Goal: Information Seeking & Learning: Check status

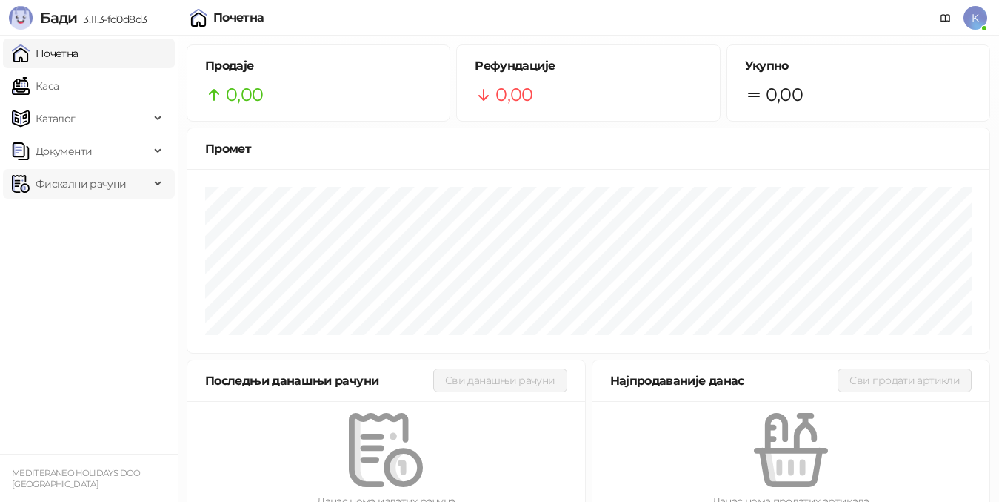
click at [96, 187] on span "Фискални рачуни" at bounding box center [81, 184] width 90 height 30
click at [93, 216] on link "Издати рачуни" at bounding box center [67, 217] width 99 height 30
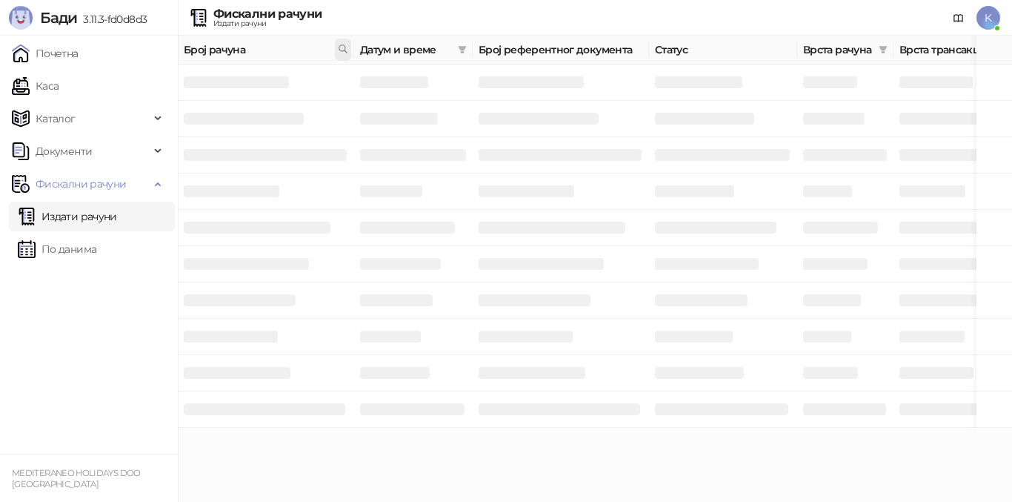
click at [338, 45] on icon at bounding box center [343, 49] width 10 height 10
drag, startPoint x: 230, startPoint y: 86, endPoint x: 222, endPoint y: 84, distance: 8.4
click at [229, 86] on input "text" at bounding box center [277, 82] width 136 height 24
type input "**********"
click at [339, 113] on button "У реду" at bounding box center [322, 114] width 46 height 18
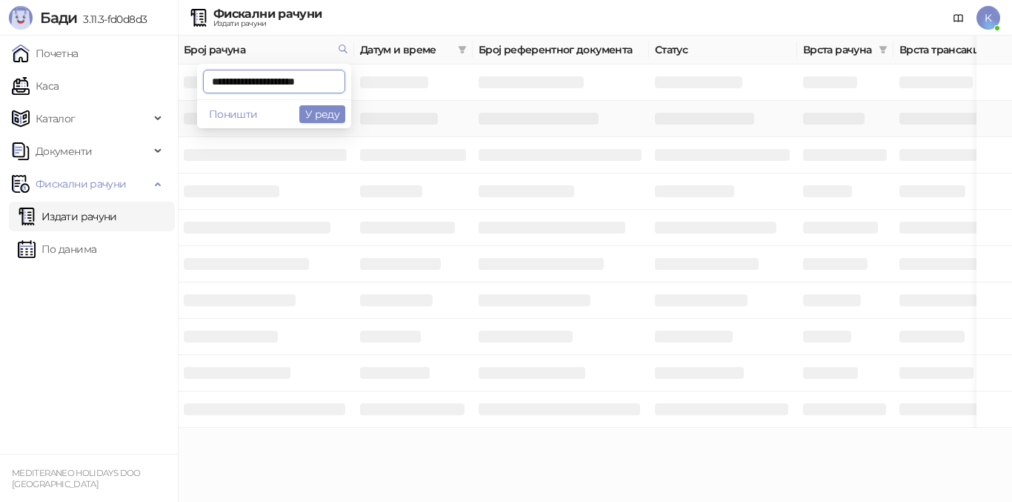
scroll to position [0, 8]
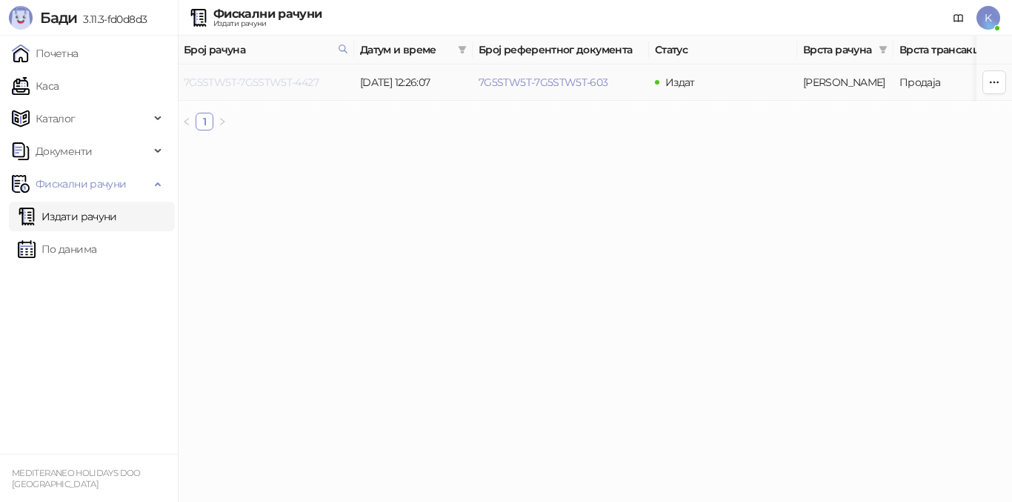
click at [289, 81] on link "7G5STW5T-7G5STW5T-4427" at bounding box center [251, 82] width 135 height 13
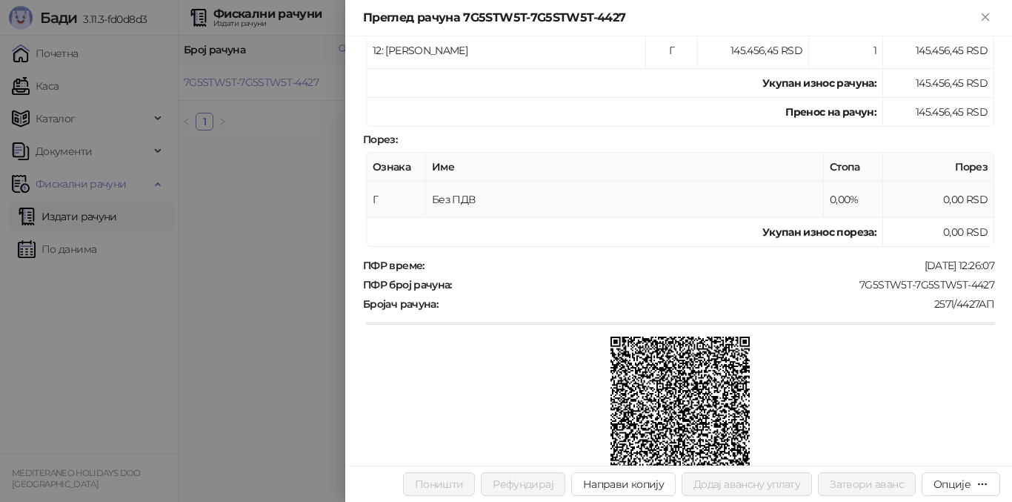
scroll to position [445, 0]
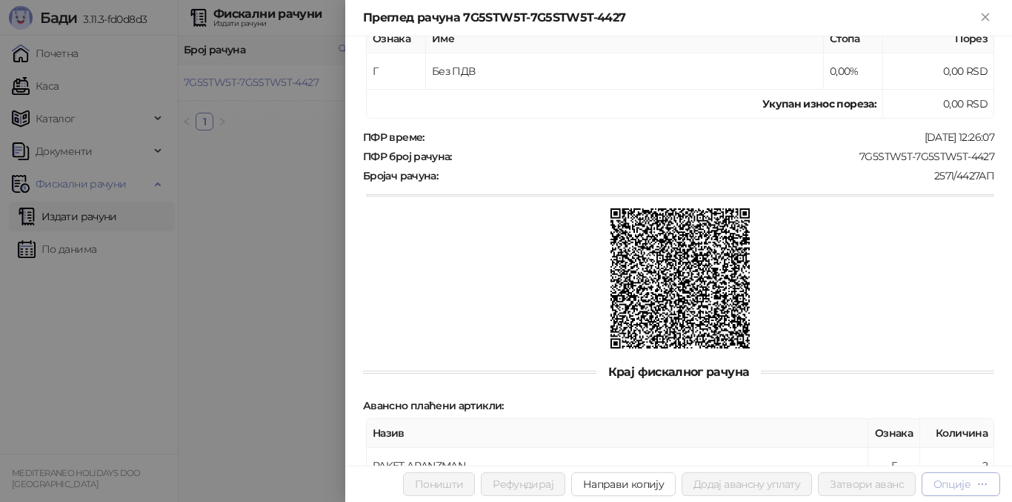
click at [944, 485] on div "Опције" at bounding box center [951, 483] width 37 height 13
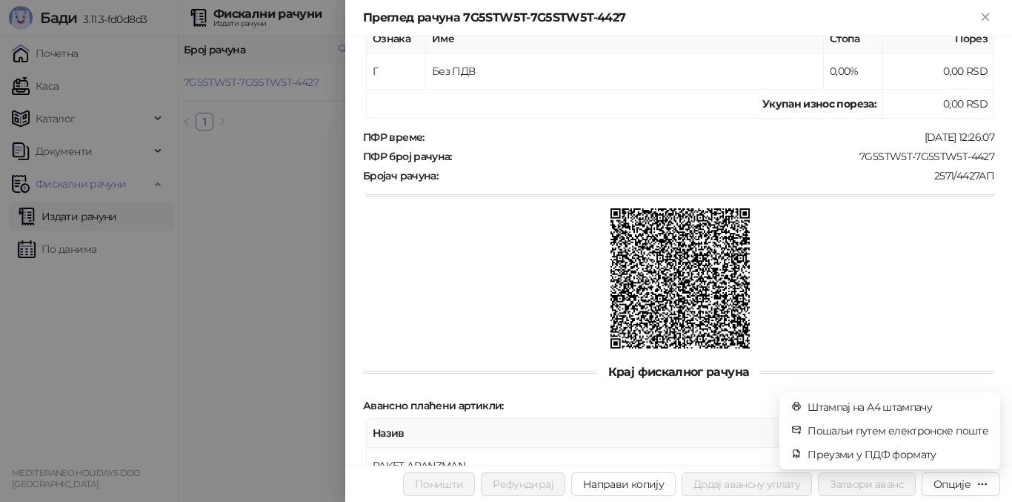
click at [448, 262] on div at bounding box center [680, 279] width 628 height 143
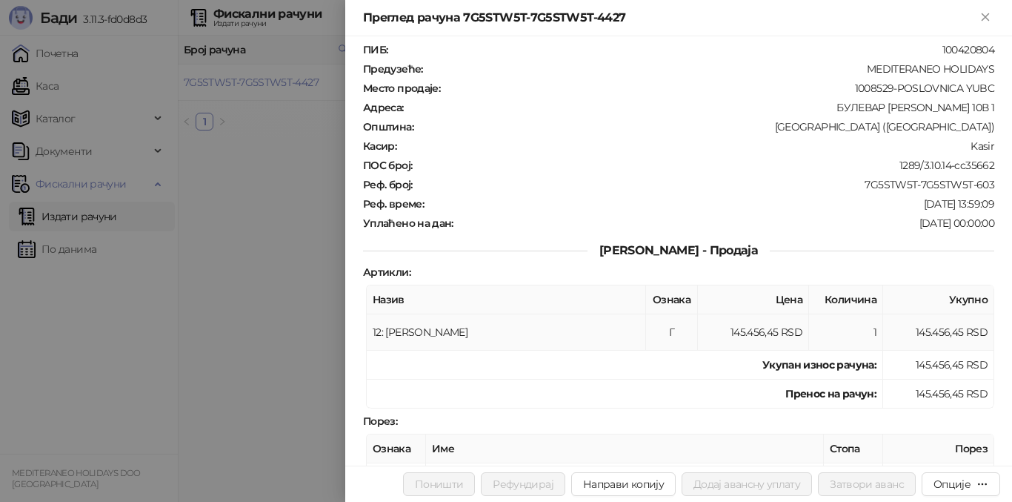
scroll to position [0, 0]
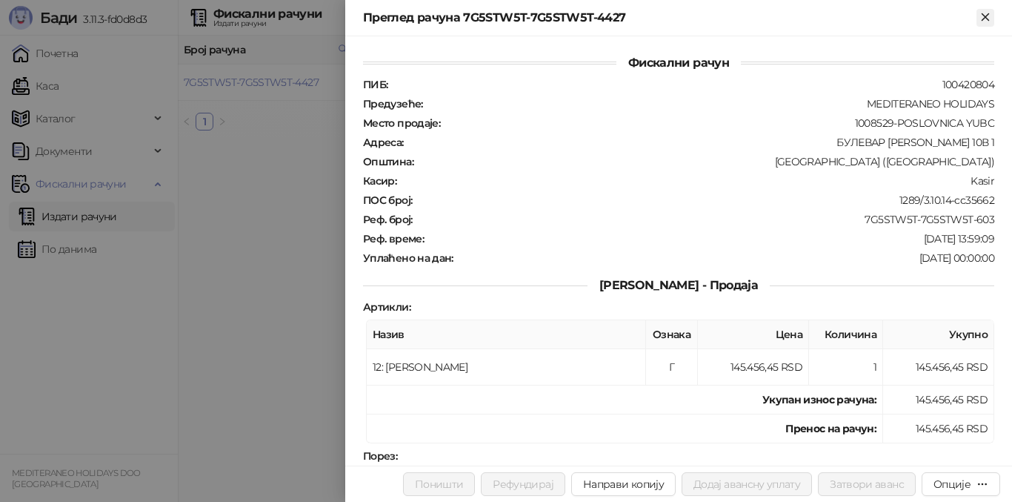
click at [991, 16] on icon "Close" at bounding box center [985, 16] width 13 height 13
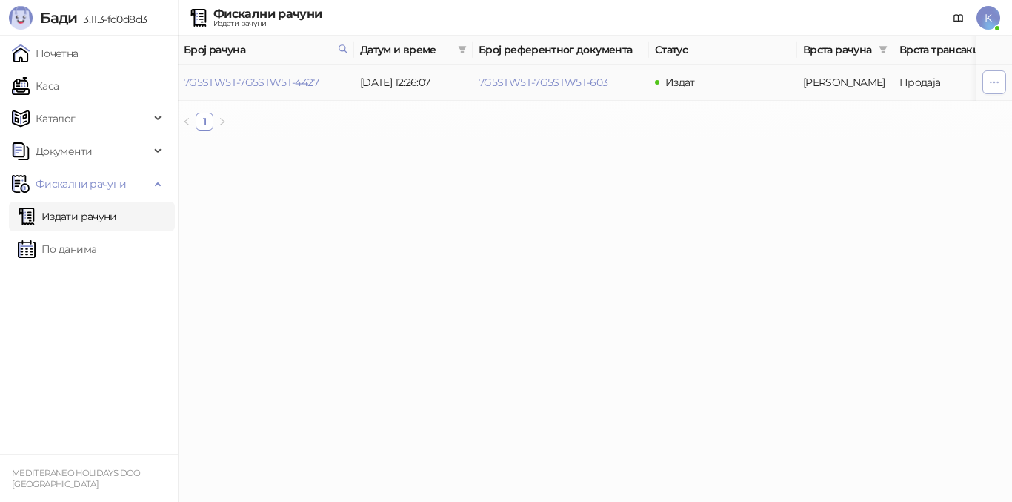
click at [997, 85] on icon "button" at bounding box center [994, 82] width 12 height 12
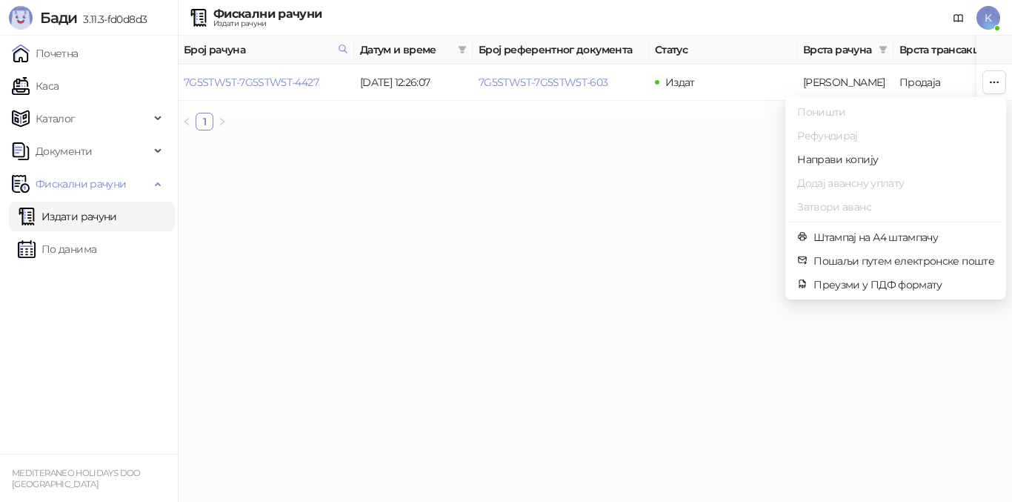
click at [324, 142] on html "**********" at bounding box center [506, 71] width 1012 height 142
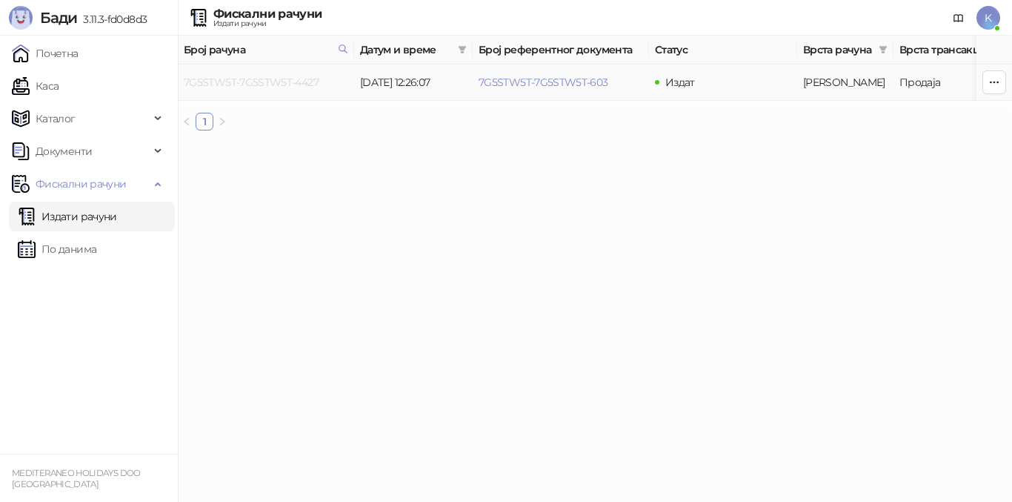
click at [284, 88] on link "7G5STW5T-7G5STW5T-4427" at bounding box center [251, 82] width 135 height 13
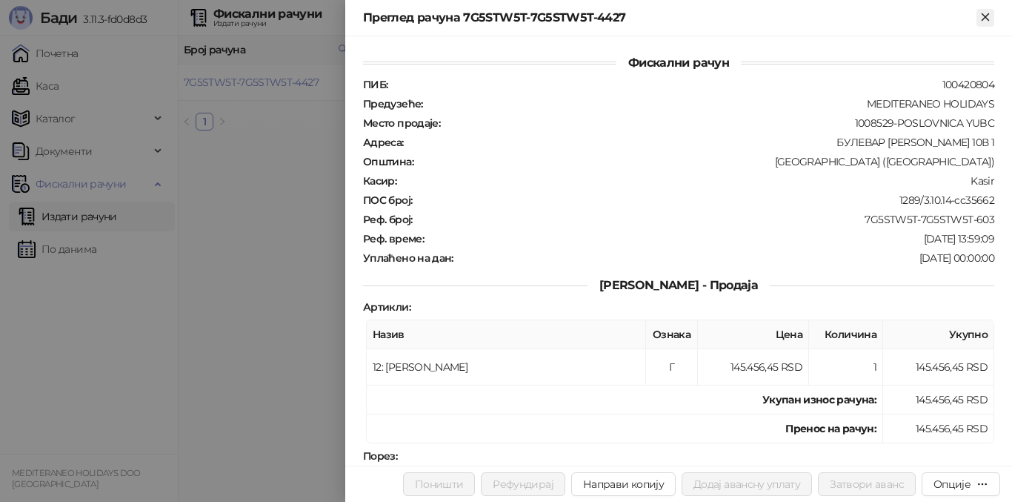
click at [988, 13] on icon "Close" at bounding box center [985, 16] width 13 height 13
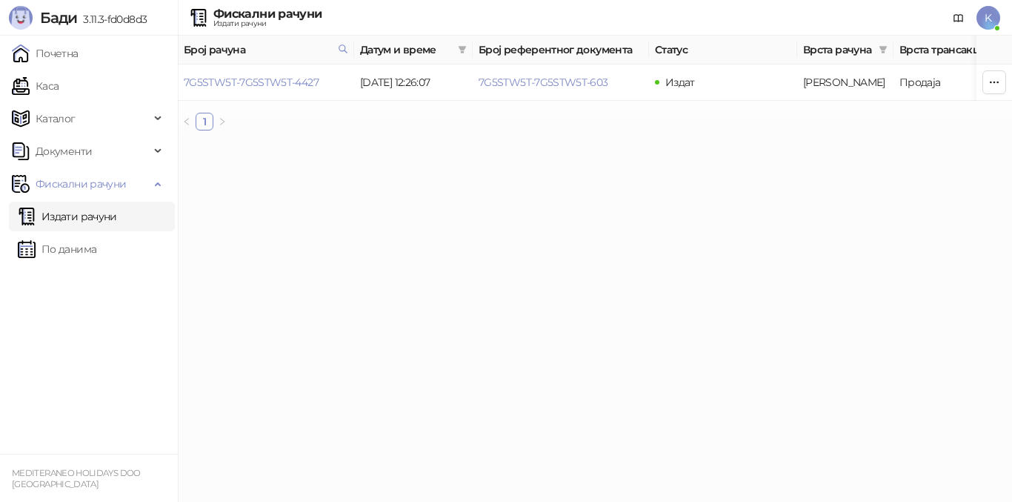
click at [99, 221] on link "Издати рачуни" at bounding box center [67, 217] width 99 height 30
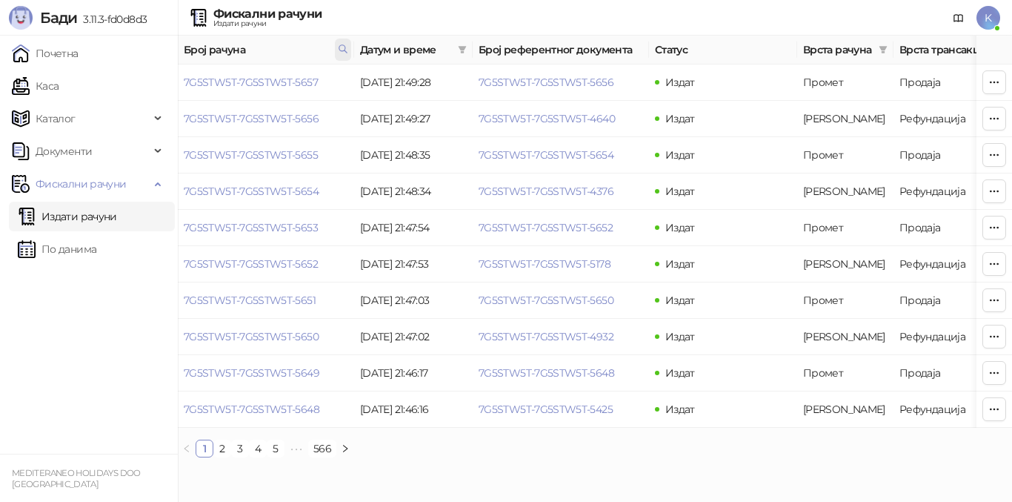
click at [340, 47] on icon at bounding box center [342, 48] width 7 height 7
drag, startPoint x: 335, startPoint y: 80, endPoint x: 11, endPoint y: 127, distance: 327.2
click at [2, 130] on body "Бади 3.11.3-fd0d8d3 Почетна Каса Каталог Документи Фискални рачуни Издати рачун…" at bounding box center [506, 234] width 1012 height 469
paste input "**********"
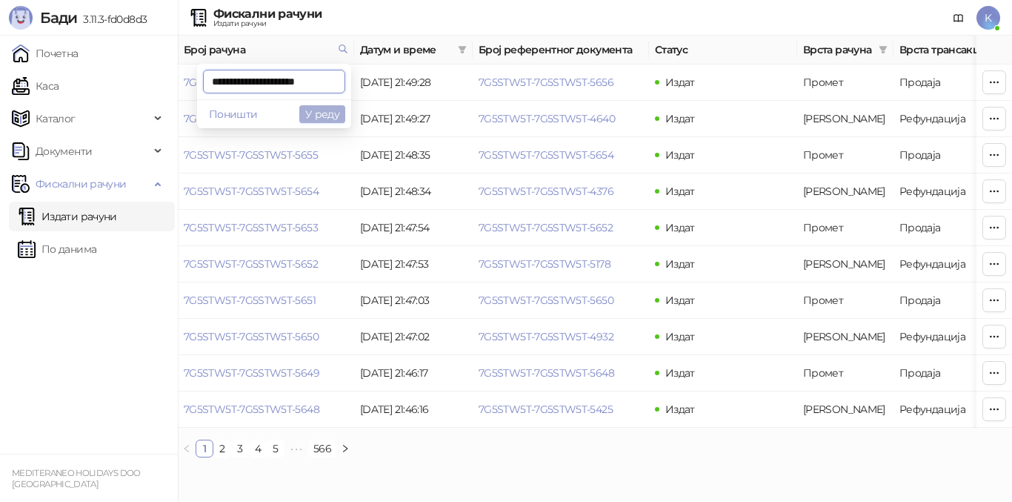
type input "**********"
click at [330, 115] on button "У реду" at bounding box center [322, 114] width 46 height 18
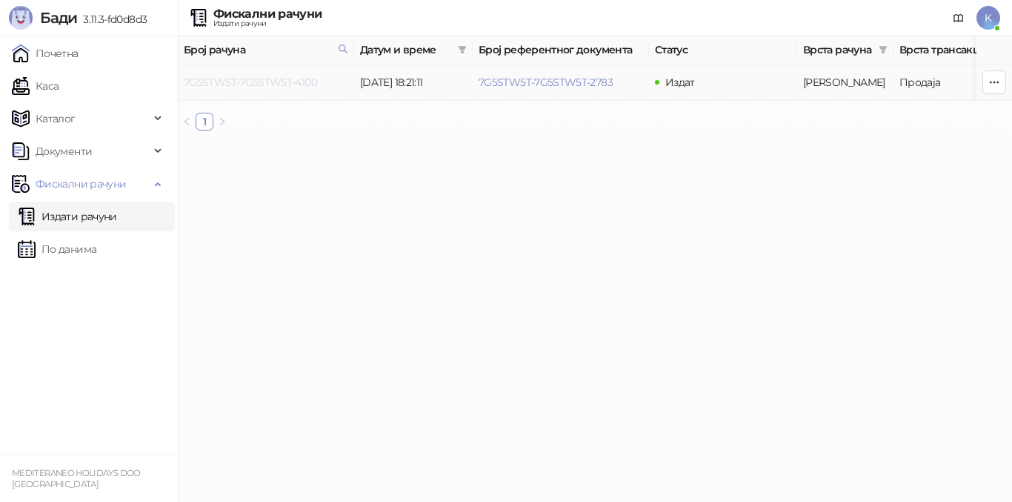
click at [274, 84] on link "7G5STW5T-7G5STW5T-4100" at bounding box center [250, 82] width 133 height 13
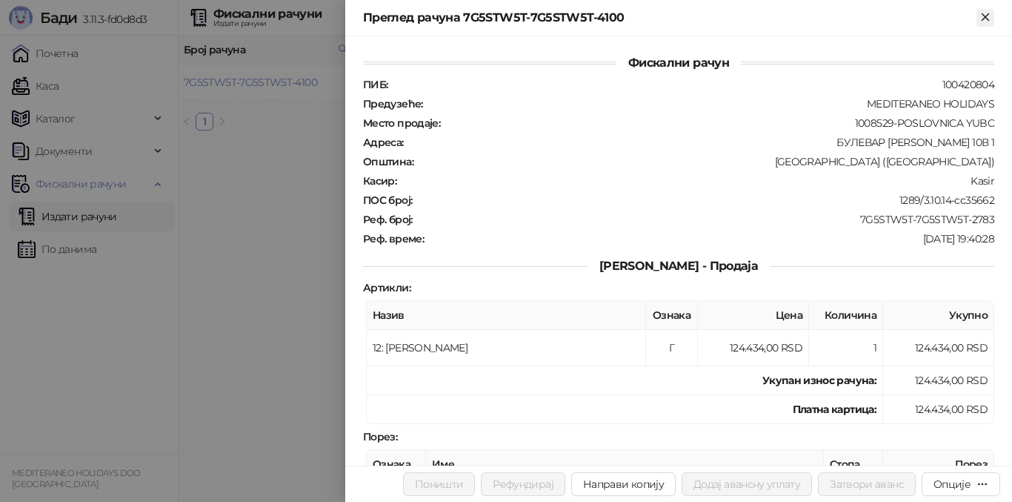
click at [988, 15] on icon "Close" at bounding box center [985, 16] width 7 height 7
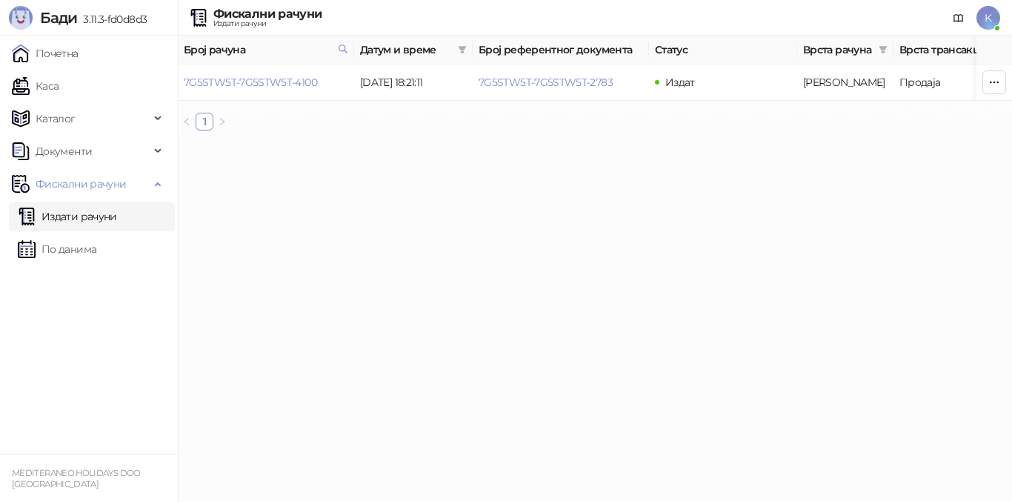
click at [102, 207] on link "Издати рачуни" at bounding box center [67, 217] width 99 height 30
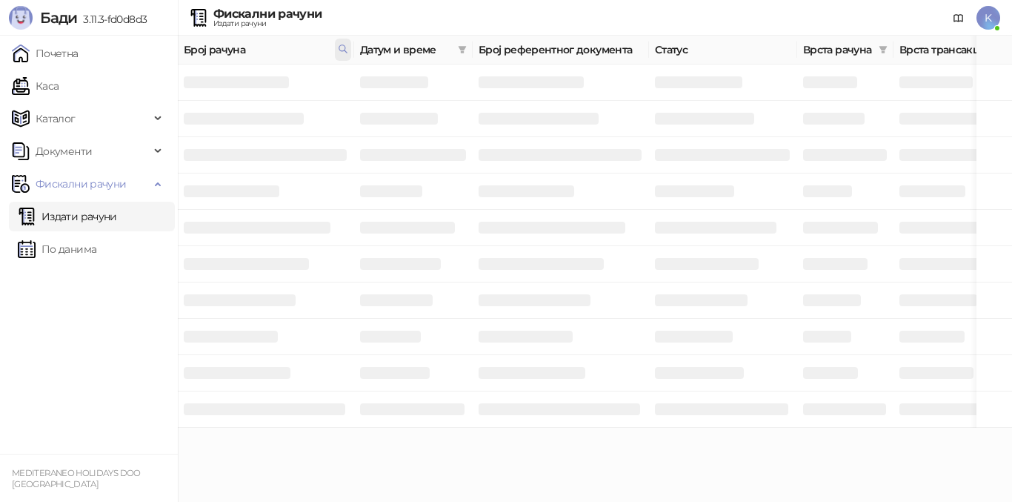
click at [342, 50] on icon at bounding box center [343, 49] width 10 height 10
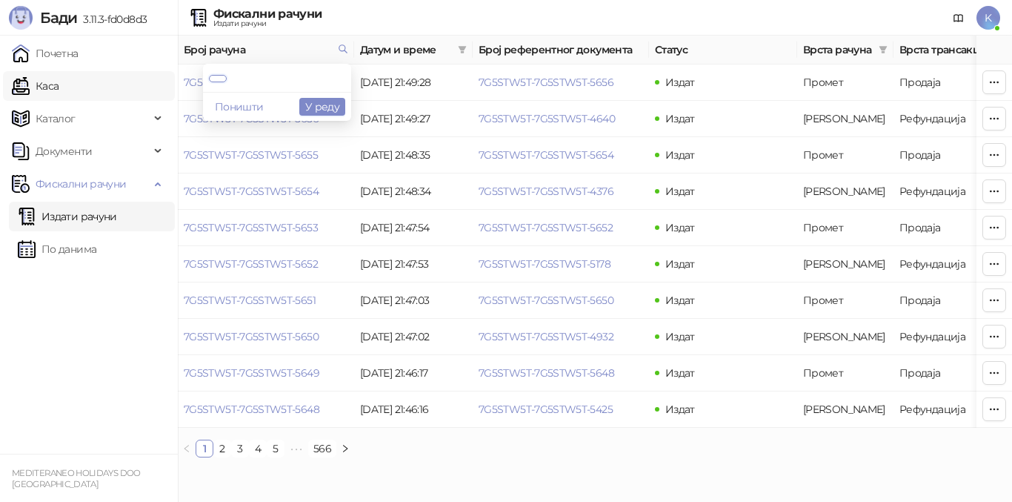
drag, startPoint x: 315, startPoint y: 80, endPoint x: 117, endPoint y: 79, distance: 197.8
click at [117, 79] on body "Бади 3.11.3-fd0d8d3 Почетна Каса Каталог Документи Фискални рачуни Издати рачун…" at bounding box center [506, 234] width 1012 height 469
paste input "**********"
type input "**********"
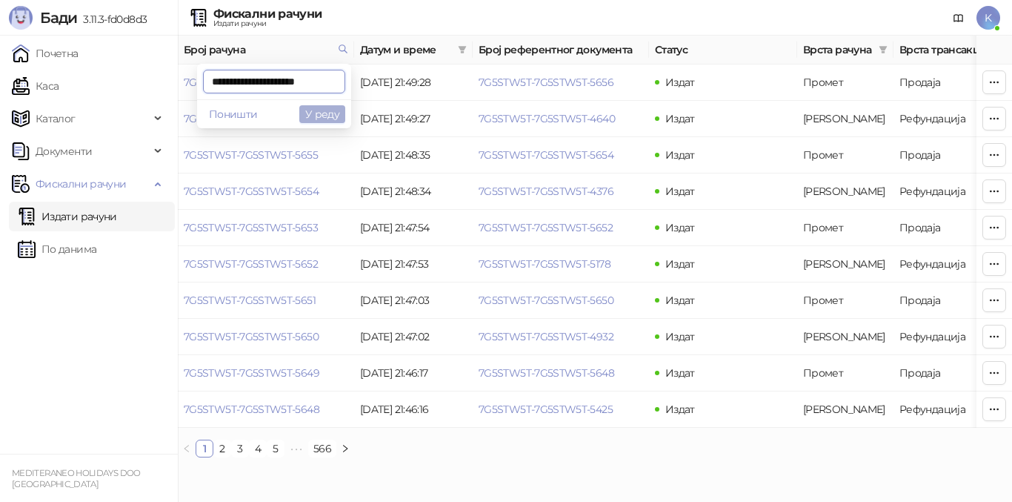
click at [330, 118] on button "У реду" at bounding box center [322, 114] width 46 height 18
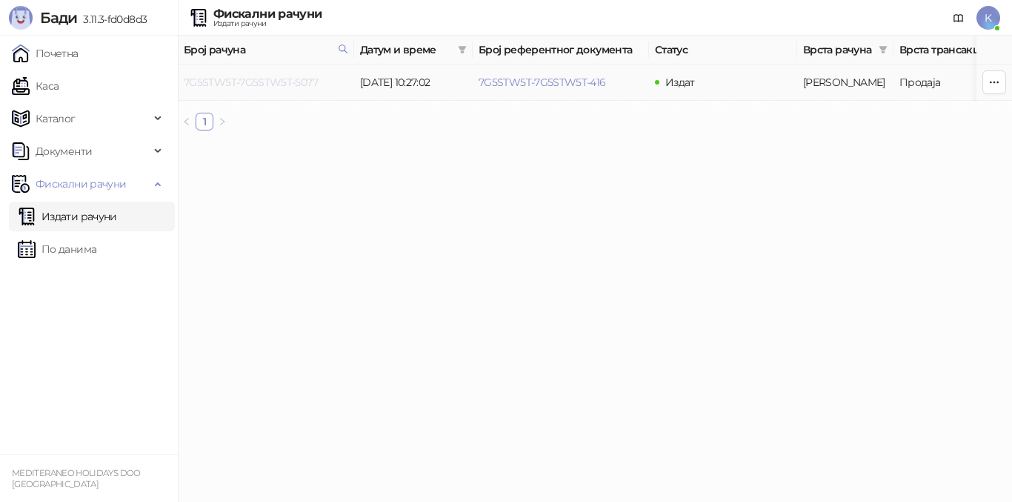
click at [299, 84] on link "7G5STW5T-7G5STW5T-5077" at bounding box center [251, 82] width 134 height 13
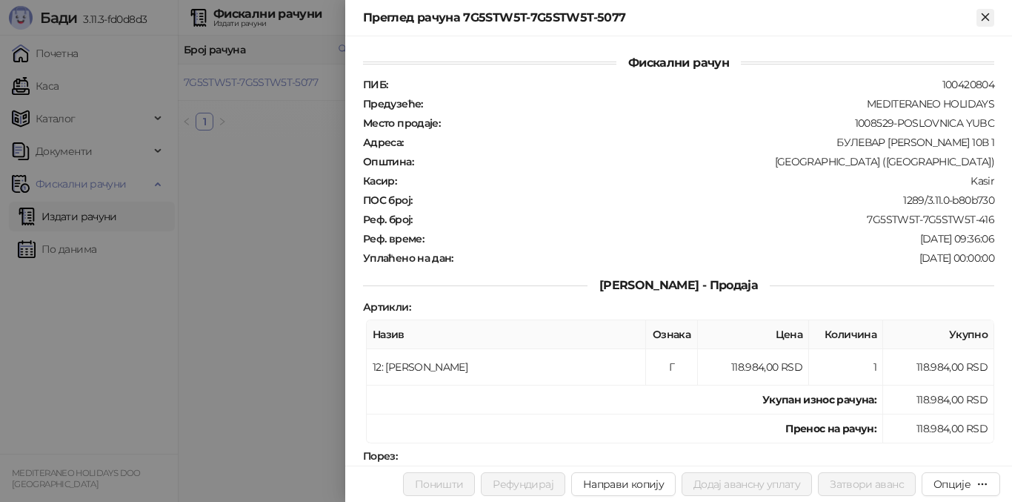
click at [989, 16] on icon "Close" at bounding box center [985, 16] width 13 height 13
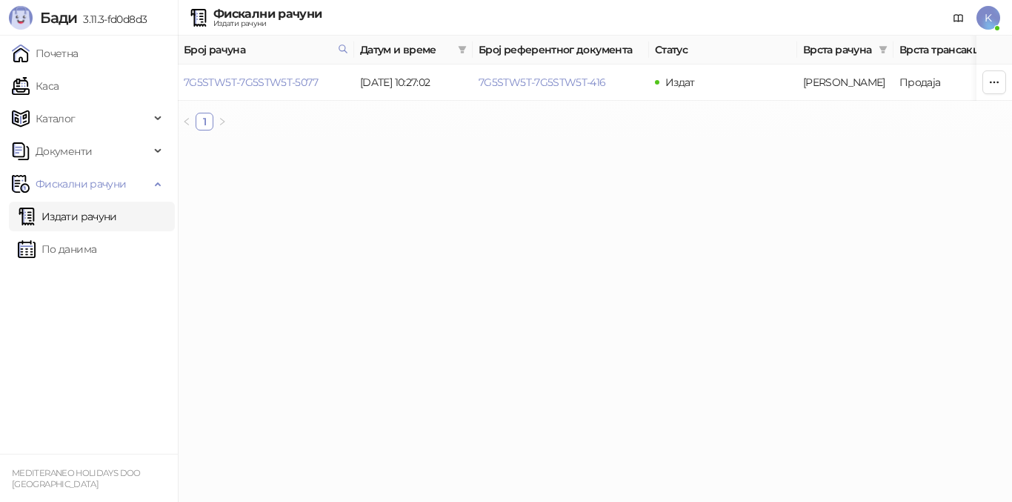
click at [110, 209] on link "Издати рачуни" at bounding box center [67, 217] width 99 height 30
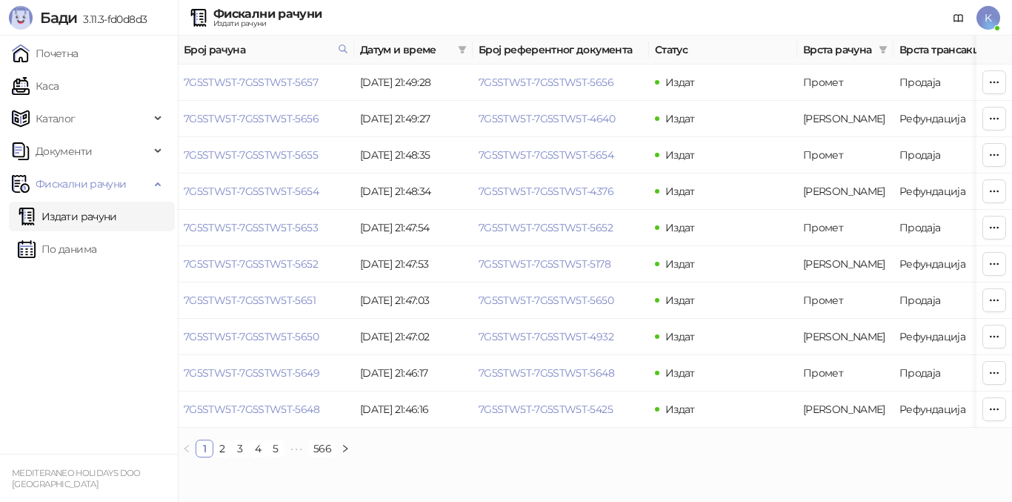
click at [83, 217] on link "Издати рачуни" at bounding box center [67, 217] width 99 height 30
click at [339, 49] on icon at bounding box center [343, 49] width 10 height 10
drag, startPoint x: 341, startPoint y: 81, endPoint x: 0, endPoint y: 77, distance: 340.8
click at [0, 77] on body "Бади 3.11.3-fd0d8d3 Почетна Каса Каталог Документи Фискални рачуни Издати рачун…" at bounding box center [506, 234] width 1012 height 469
paste input "**********"
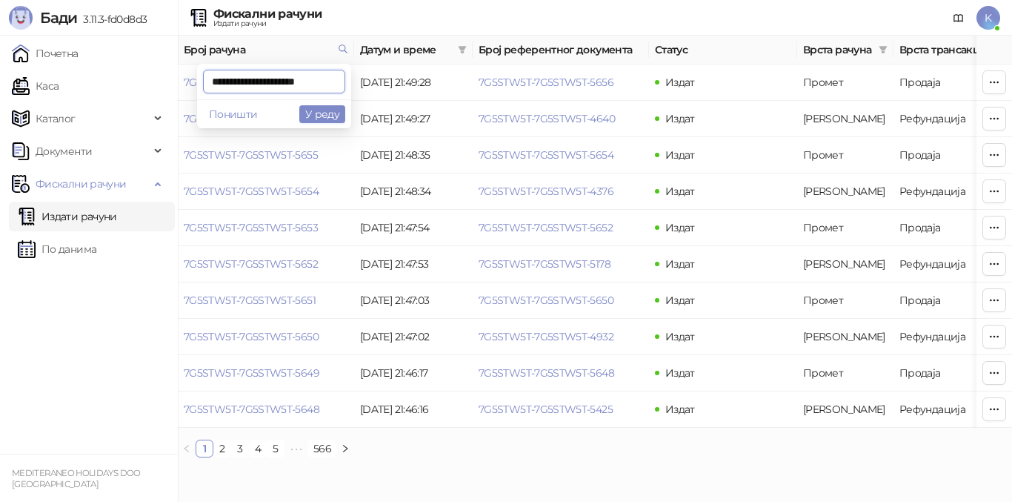
scroll to position [0, 7]
type input "**********"
click at [332, 114] on button "У реду" at bounding box center [322, 114] width 46 height 18
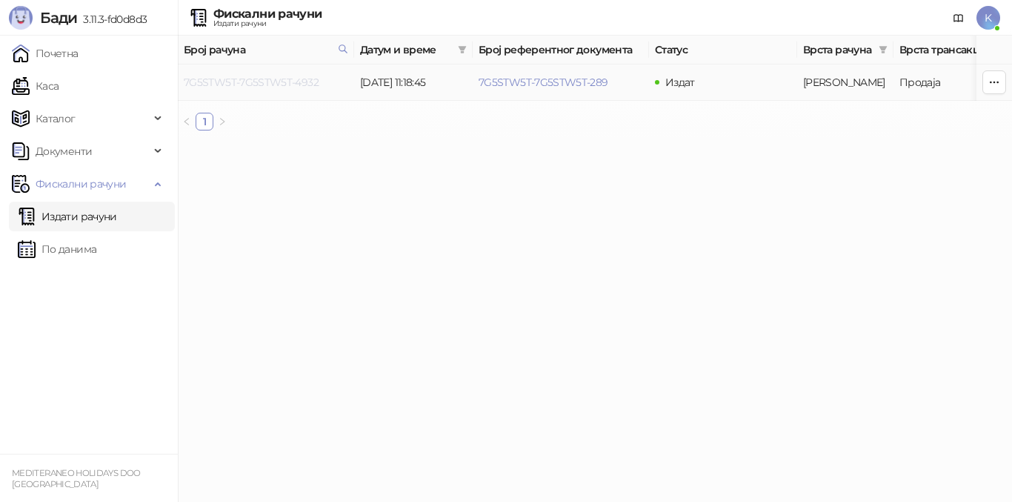
click at [288, 79] on link "7G5STW5T-7G5STW5T-4932" at bounding box center [251, 82] width 135 height 13
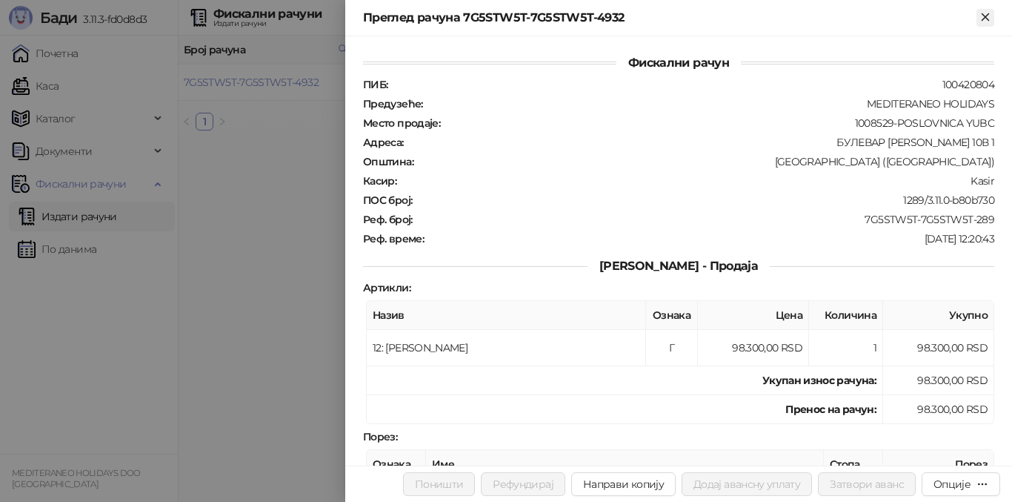
click at [983, 10] on icon "Close" at bounding box center [985, 16] width 13 height 13
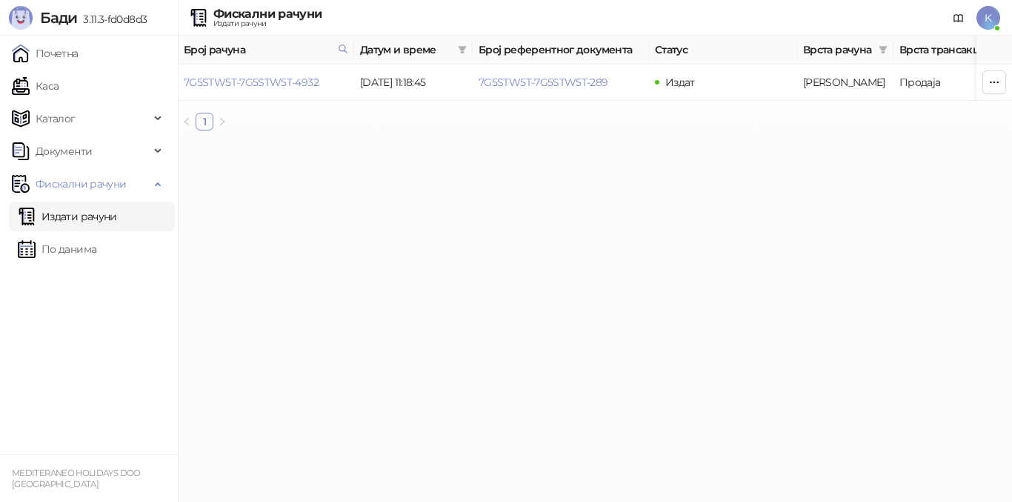
click at [114, 205] on link "Издати рачуни" at bounding box center [67, 217] width 99 height 30
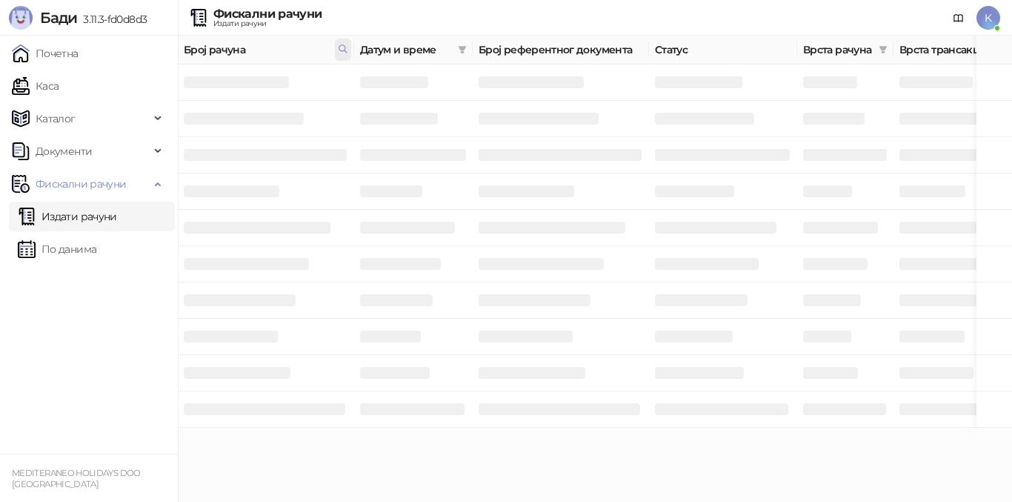
click at [342, 45] on icon at bounding box center [342, 48] width 7 height 7
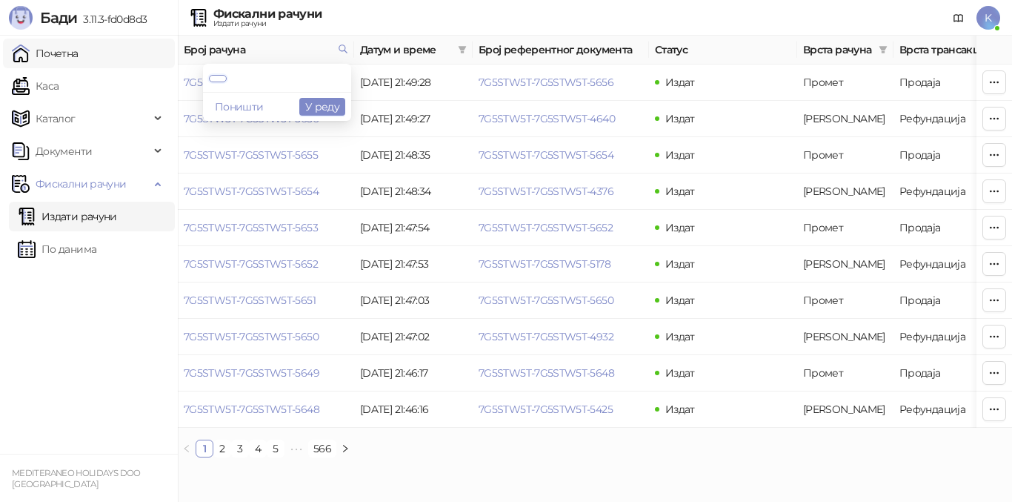
drag, startPoint x: 336, startPoint y: 81, endPoint x: 75, endPoint y: 51, distance: 263.3
click at [69, 51] on body "Бади 3.11.3-fd0d8d3 Почетна Каса Каталог Документи Фискални рачуни Издати рачун…" at bounding box center [506, 234] width 1012 height 469
type input "****"
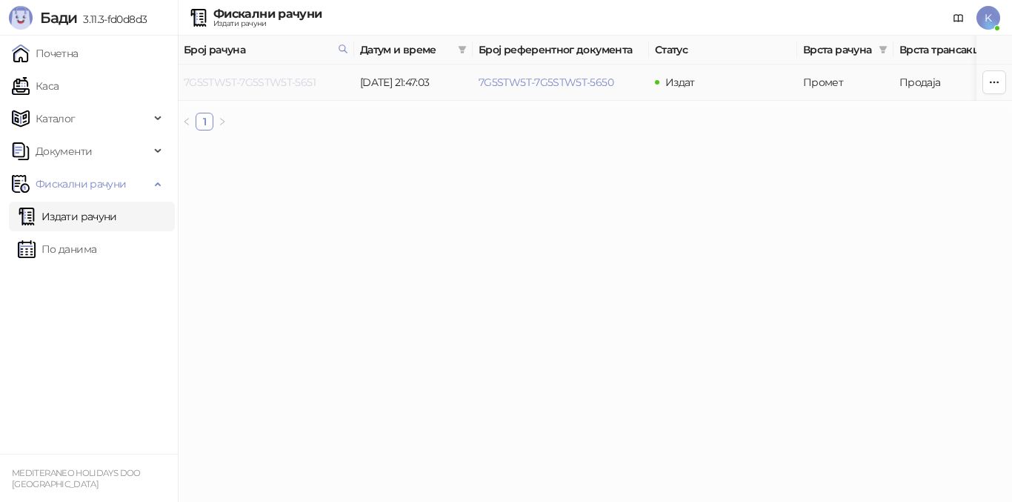
click at [255, 85] on link "7G5STW5T-7G5STW5T-5651" at bounding box center [250, 82] width 132 height 13
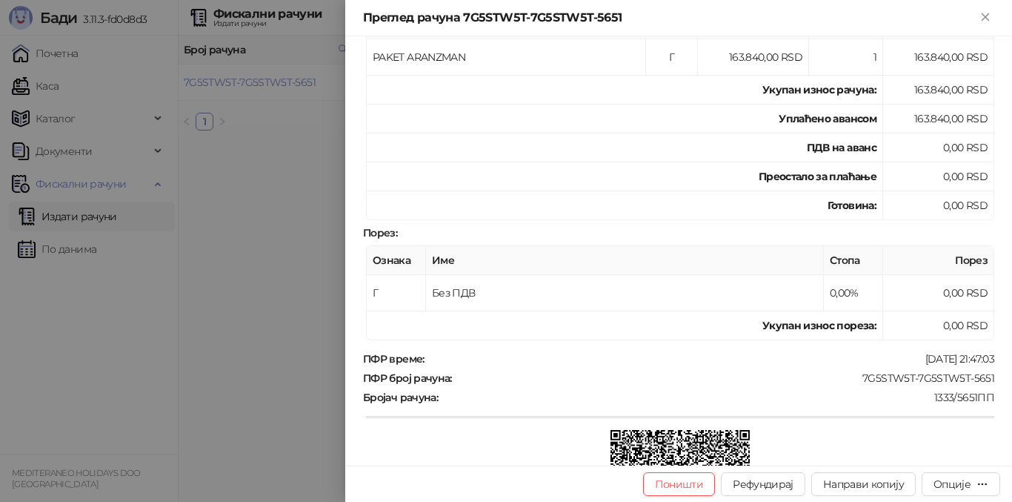
scroll to position [93, 0]
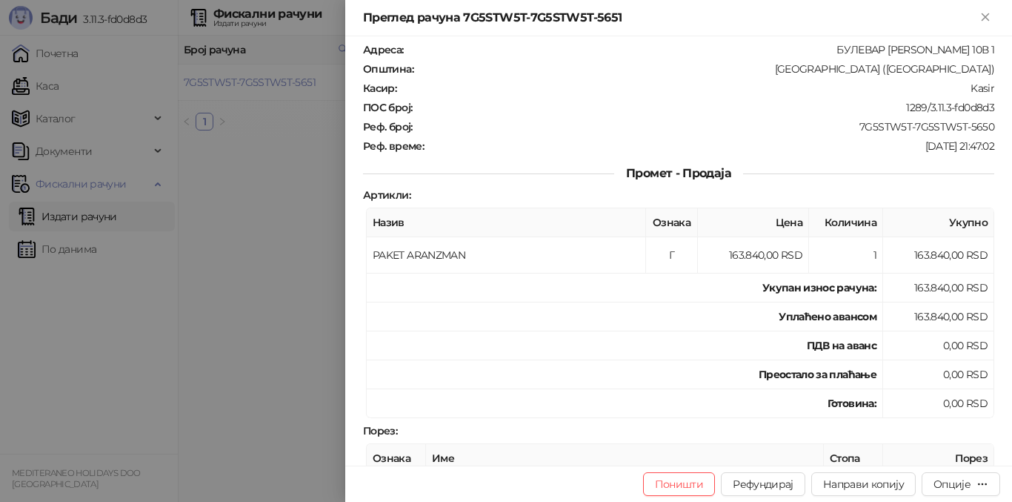
click at [238, 321] on div at bounding box center [506, 251] width 1012 height 502
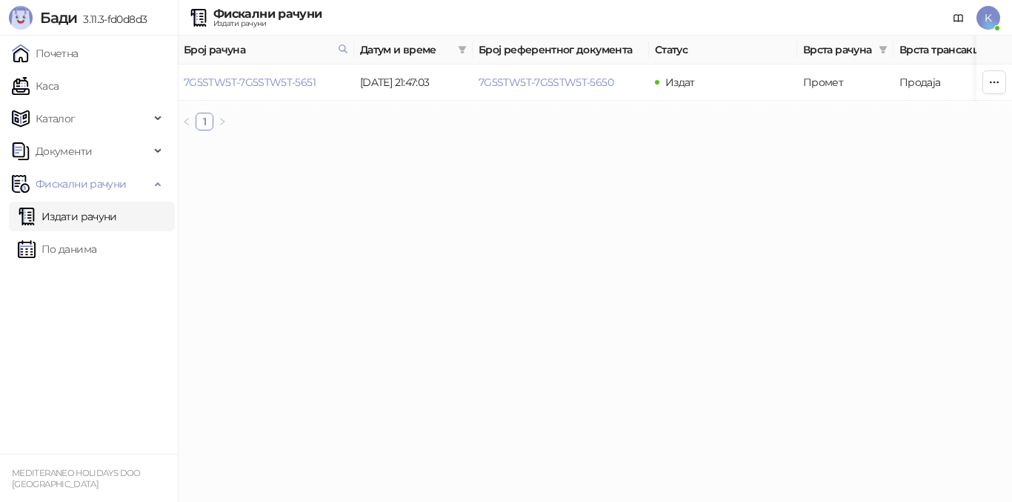
click at [313, 142] on html "Бади 3.11.3-fd0d8d3 Почетна Каса Каталог Документи Фискални рачуни Издати рачун…" at bounding box center [506, 71] width 1012 height 142
click at [271, 80] on link "7G5STW5T-7G5STW5T-5651" at bounding box center [250, 82] width 132 height 13
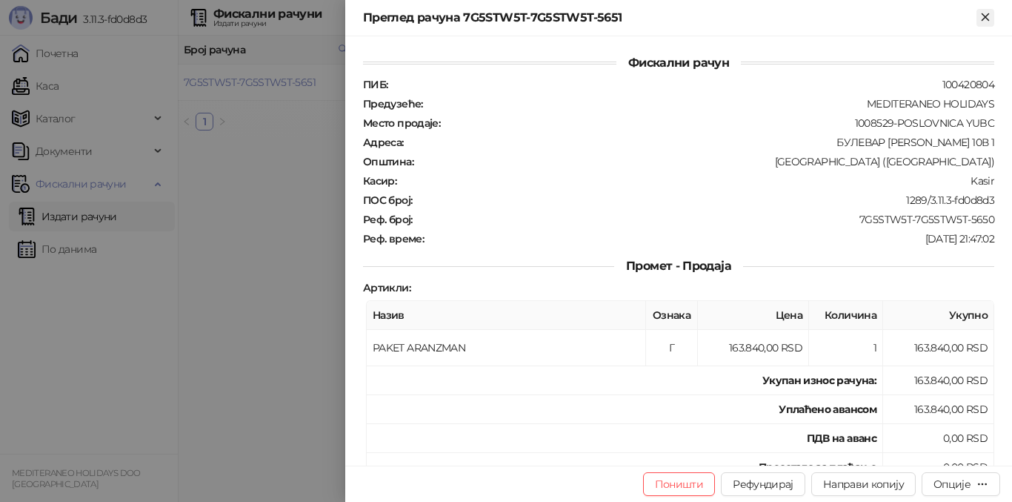
click at [982, 10] on icon "Close" at bounding box center [985, 16] width 13 height 13
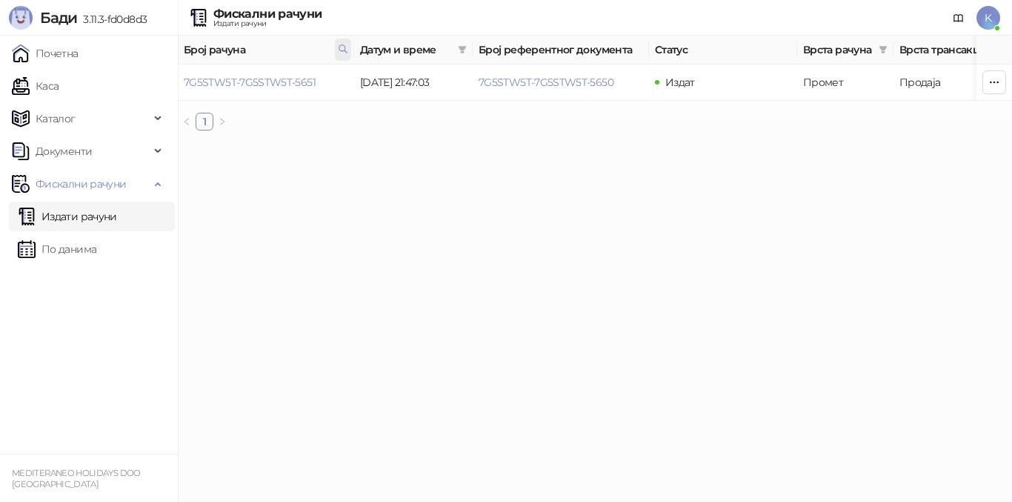
click at [340, 50] on icon at bounding box center [342, 48] width 7 height 7
drag, startPoint x: 206, startPoint y: 80, endPoint x: 144, endPoint y: 74, distance: 62.5
click at [147, 76] on body "Бади 3.11.3-fd0d8d3 Почетна Каса Каталог Документи Фискални рачуни Издати рачун…" at bounding box center [506, 71] width 1012 height 142
type input "****"
click at [296, 77] on link "7G5STW5T-7G5STW5T-5653" at bounding box center [251, 82] width 134 height 13
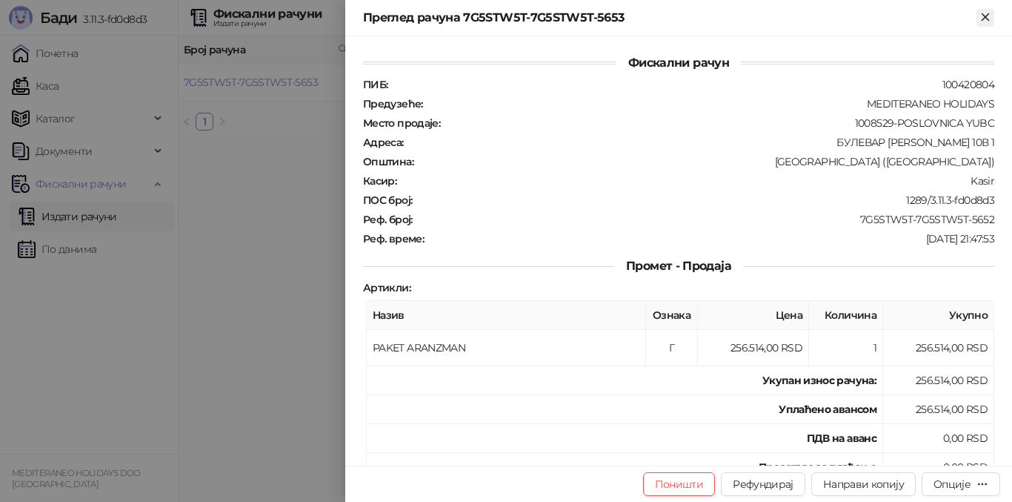
click at [979, 15] on icon "Close" at bounding box center [985, 16] width 13 height 13
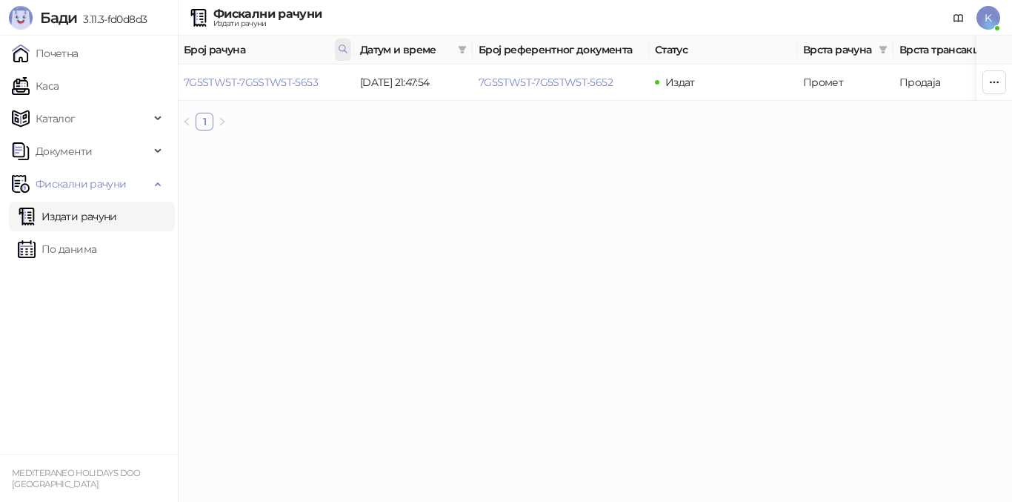
drag, startPoint x: 347, startPoint y: 51, endPoint x: 336, endPoint y: 50, distance: 10.5
click at [346, 51] on icon at bounding box center [343, 49] width 10 height 10
drag, startPoint x: 217, startPoint y: 81, endPoint x: 99, endPoint y: 70, distance: 118.3
click at [86, 70] on body "Бади 3.11.3-fd0d8d3 Почетна Каса Каталог Документи Фискални рачуни Издати рачун…" at bounding box center [506, 71] width 1012 height 142
type input "****"
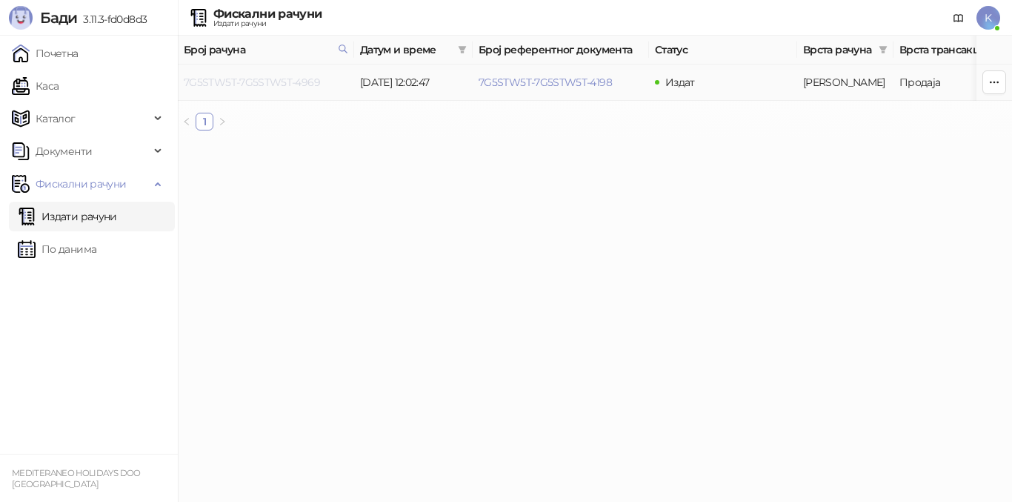
click at [257, 82] on link "7G5STW5T-7G5STW5T-4969" at bounding box center [252, 82] width 136 height 13
